Goal: Information Seeking & Learning: Learn about a topic

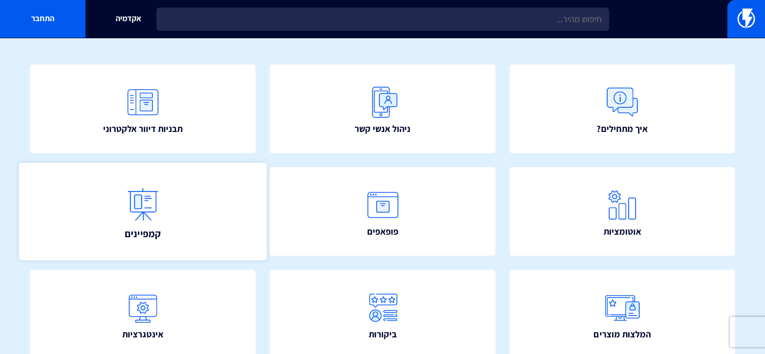
scroll to position [36, 0]
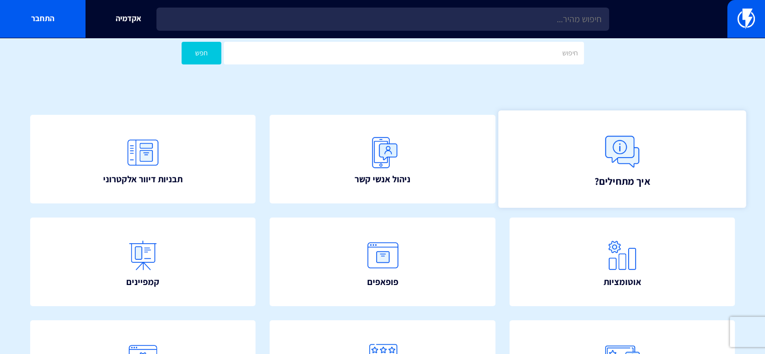
click at [606, 167] on img at bounding box center [622, 151] width 44 height 44
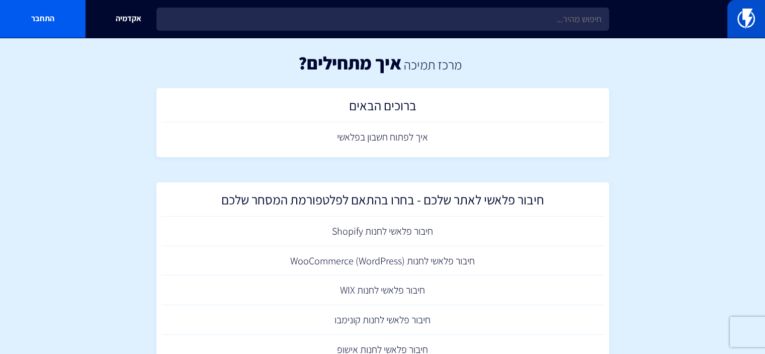
click at [736, 18] on link at bounding box center [746, 19] width 38 height 38
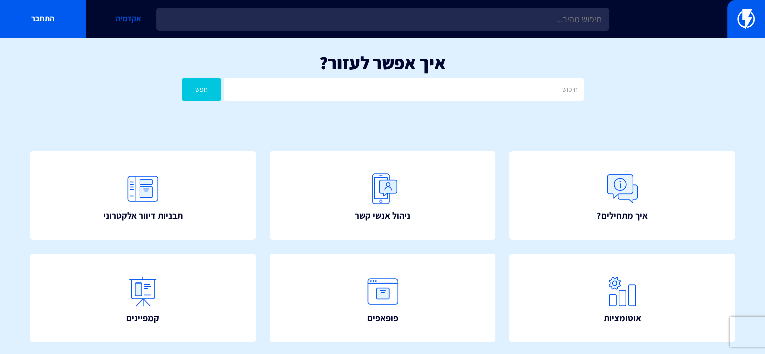
click at [121, 15] on link "אקדמיה" at bounding box center [129, 19] width 86 height 38
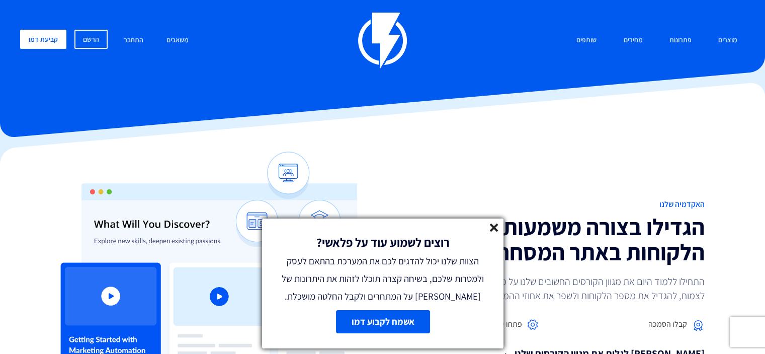
click at [493, 227] on line at bounding box center [494, 227] width 7 height 7
